Goal: Task Accomplishment & Management: Complete application form

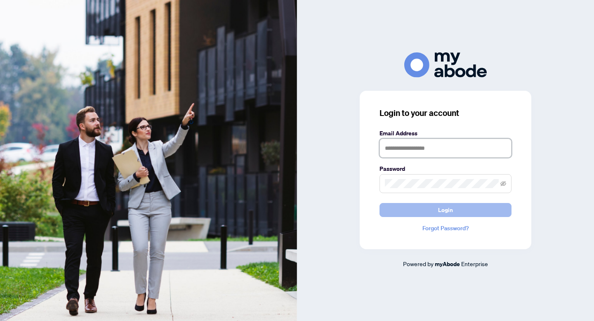
type input "**********"
click at [470, 210] on button "Login" at bounding box center [446, 210] width 132 height 14
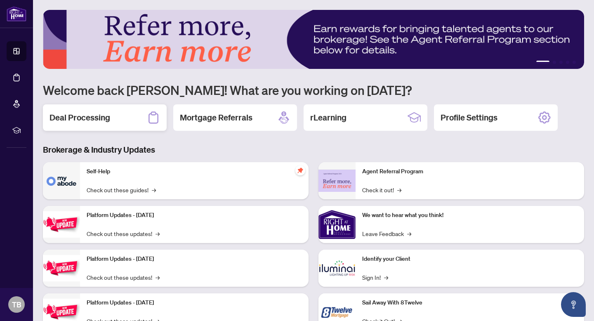
click at [119, 117] on div "Deal Processing" at bounding box center [105, 117] width 124 height 26
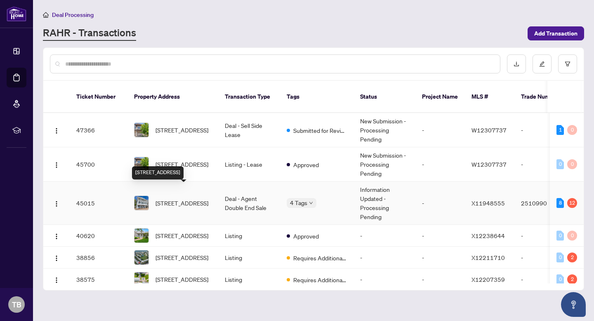
click at [176, 198] on span "[STREET_ADDRESS]" at bounding box center [182, 202] width 53 height 9
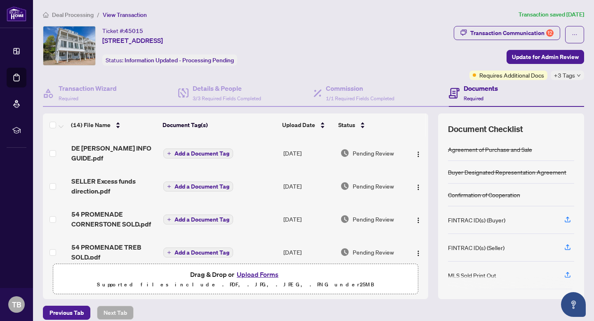
click at [249, 275] on button "Upload Forms" at bounding box center [257, 274] width 47 height 11
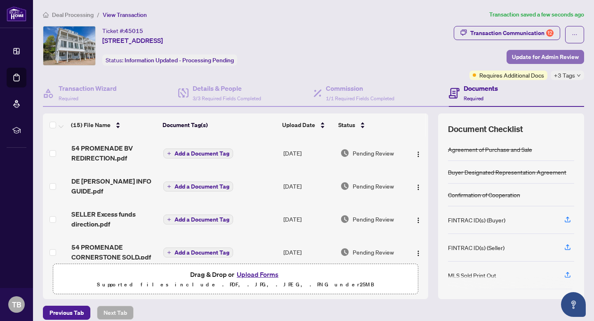
click at [535, 54] on span "Update for Admin Review" at bounding box center [545, 56] width 67 height 13
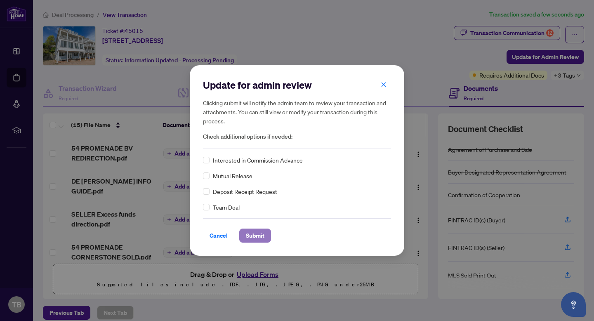
click at [253, 234] on span "Submit" at bounding box center [255, 235] width 19 height 13
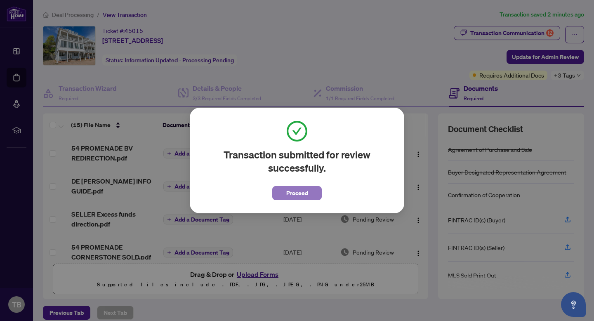
click at [297, 197] on span "Proceed" at bounding box center [297, 193] width 22 height 13
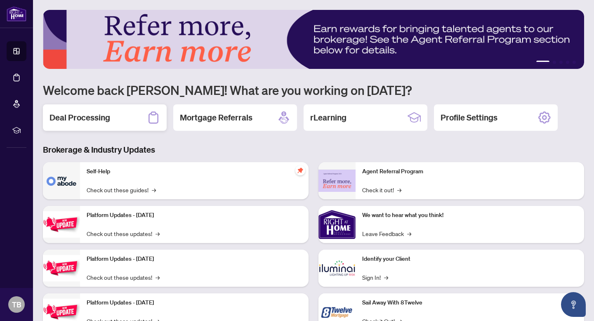
click at [113, 120] on div "Deal Processing" at bounding box center [105, 117] width 124 height 26
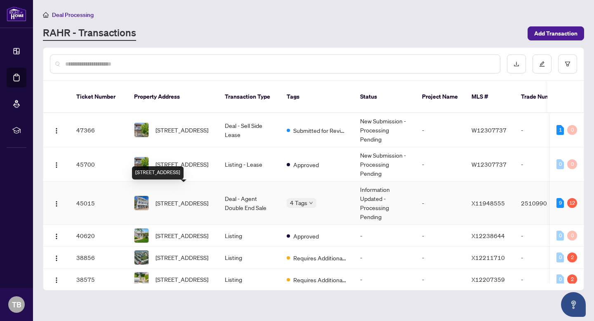
click at [180, 198] on span "[STREET_ADDRESS]" at bounding box center [182, 202] width 53 height 9
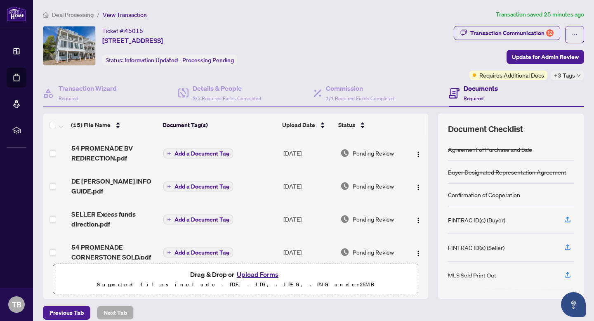
scroll to position [1, 0]
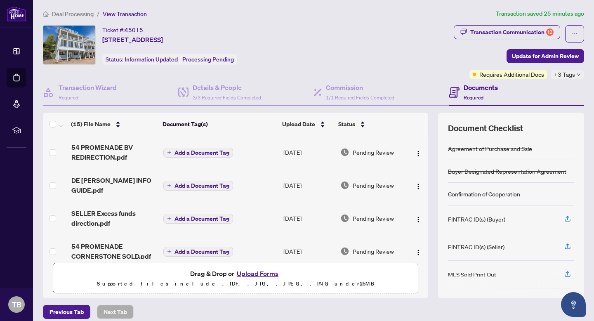
click at [569, 78] on span "+3 Tags" at bounding box center [564, 74] width 21 height 9
click at [455, 58] on div "Transaction Communication 12 Update for Admin Review Requires Additional Docs +…" at bounding box center [519, 52] width 130 height 54
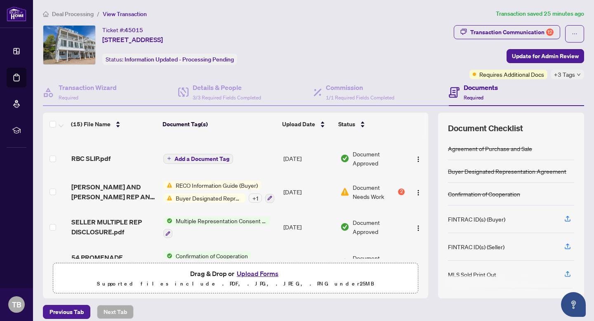
scroll to position [380, 0]
